Goal: Navigation & Orientation: Understand site structure

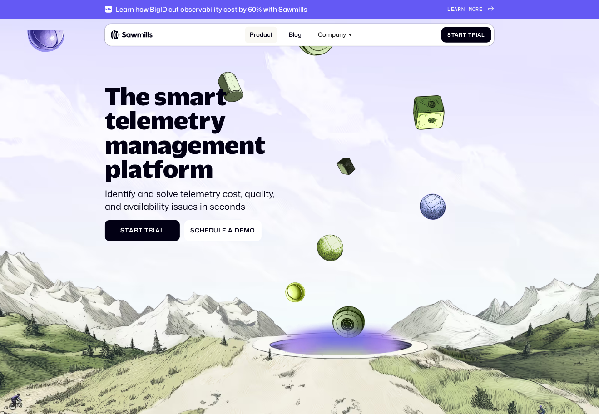
click at [258, 36] on link "Product" at bounding box center [261, 35] width 32 height 16
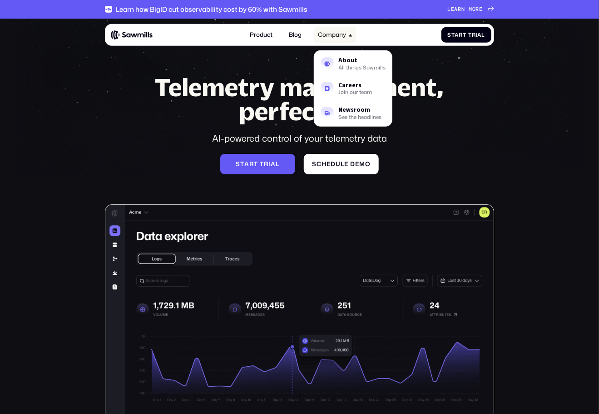
click at [343, 35] on div "Company" at bounding box center [332, 34] width 28 height 7
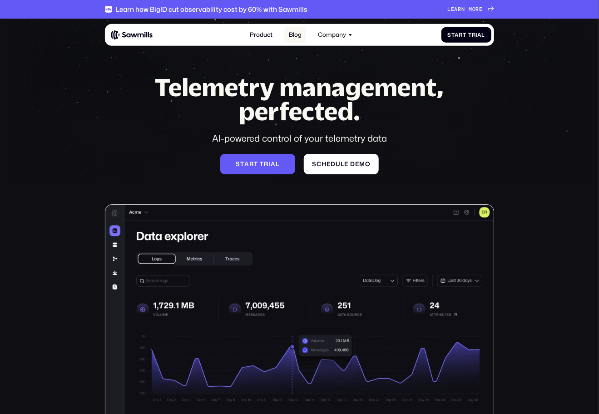
click at [305, 39] on link "Blog" at bounding box center [295, 35] width 22 height 16
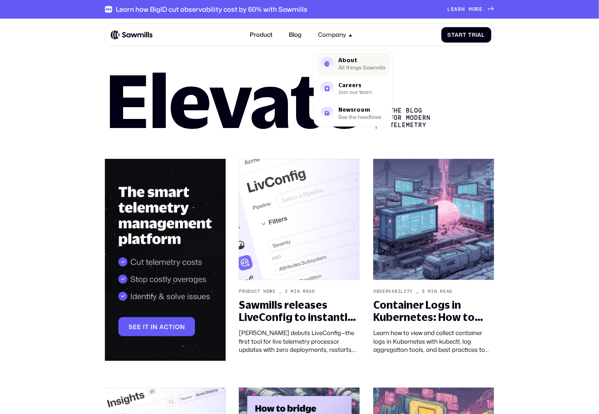
click at [357, 68] on div "All things Sawmills" at bounding box center [361, 67] width 47 height 5
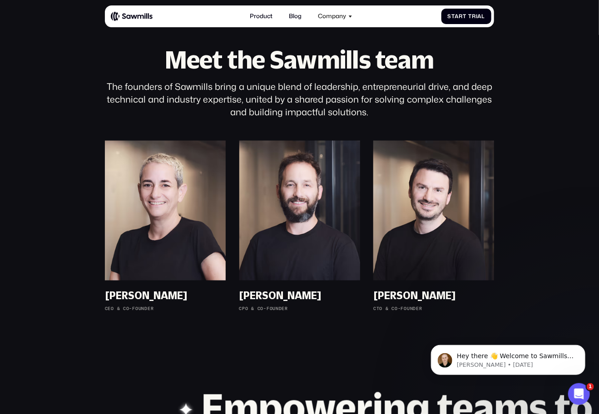
click at [570, 223] on section "Meet the Sawmills team The founders of Sawmills bring a unique blend of leaders…" at bounding box center [299, 184] width 599 height 361
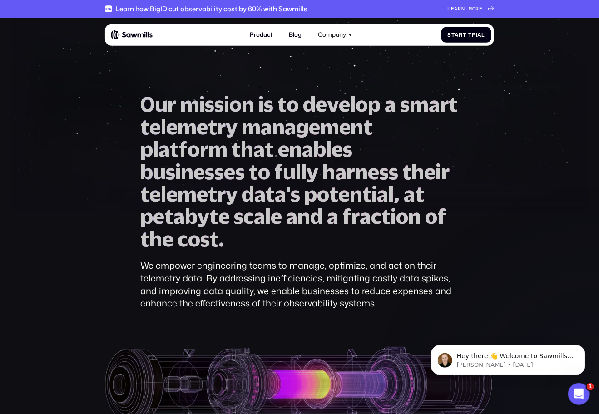
scroll to position [1, 0]
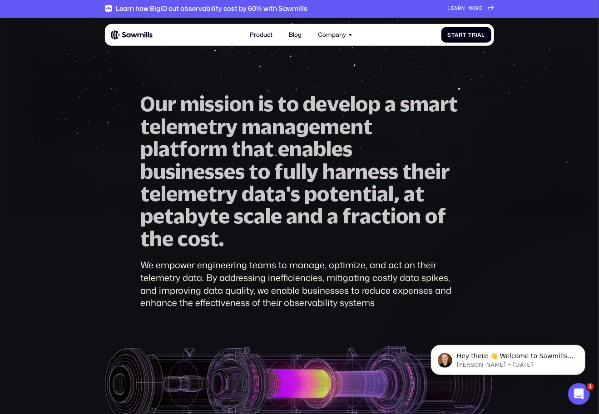
click at [149, 119] on span "t" at bounding box center [144, 126] width 9 height 22
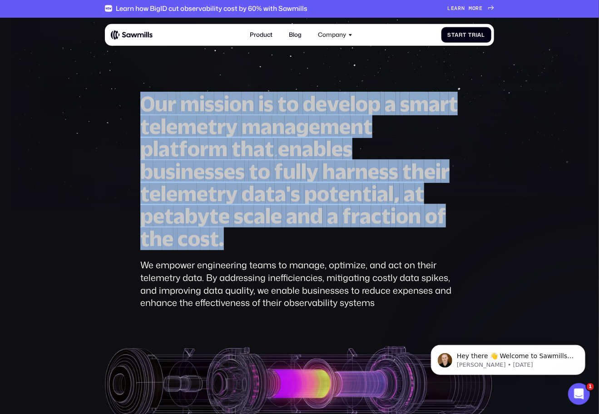
click at [149, 119] on span "t" at bounding box center [144, 126] width 9 height 22
click at [280, 186] on span "a" at bounding box center [280, 194] width 11 height 22
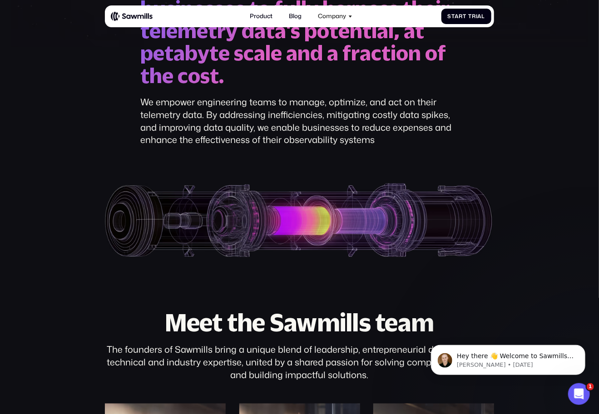
scroll to position [164, 0]
